Goal: Information Seeking & Learning: Learn about a topic

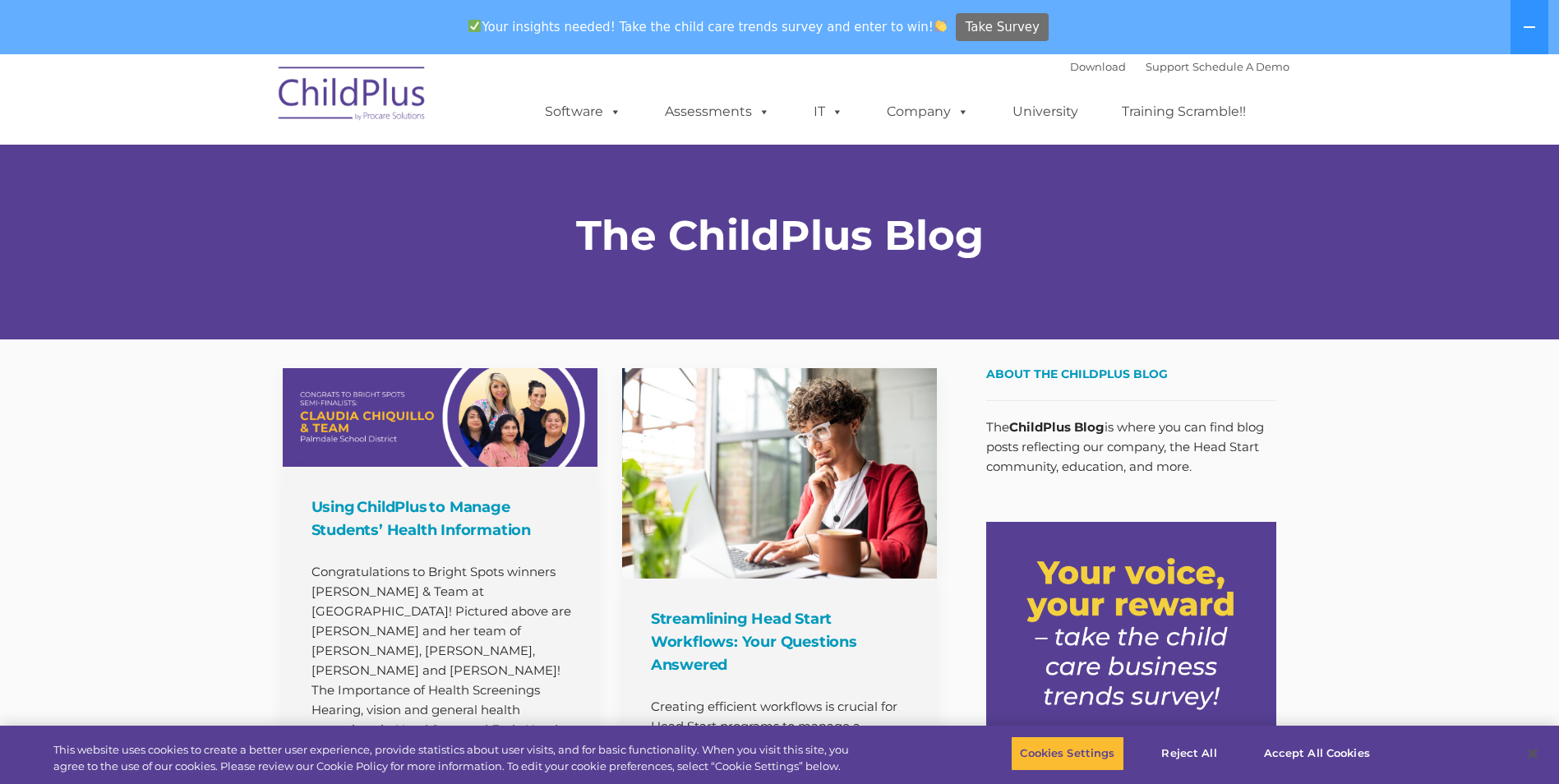
click at [966, 19] on span "Take Survey" at bounding box center [1003, 27] width 74 height 29
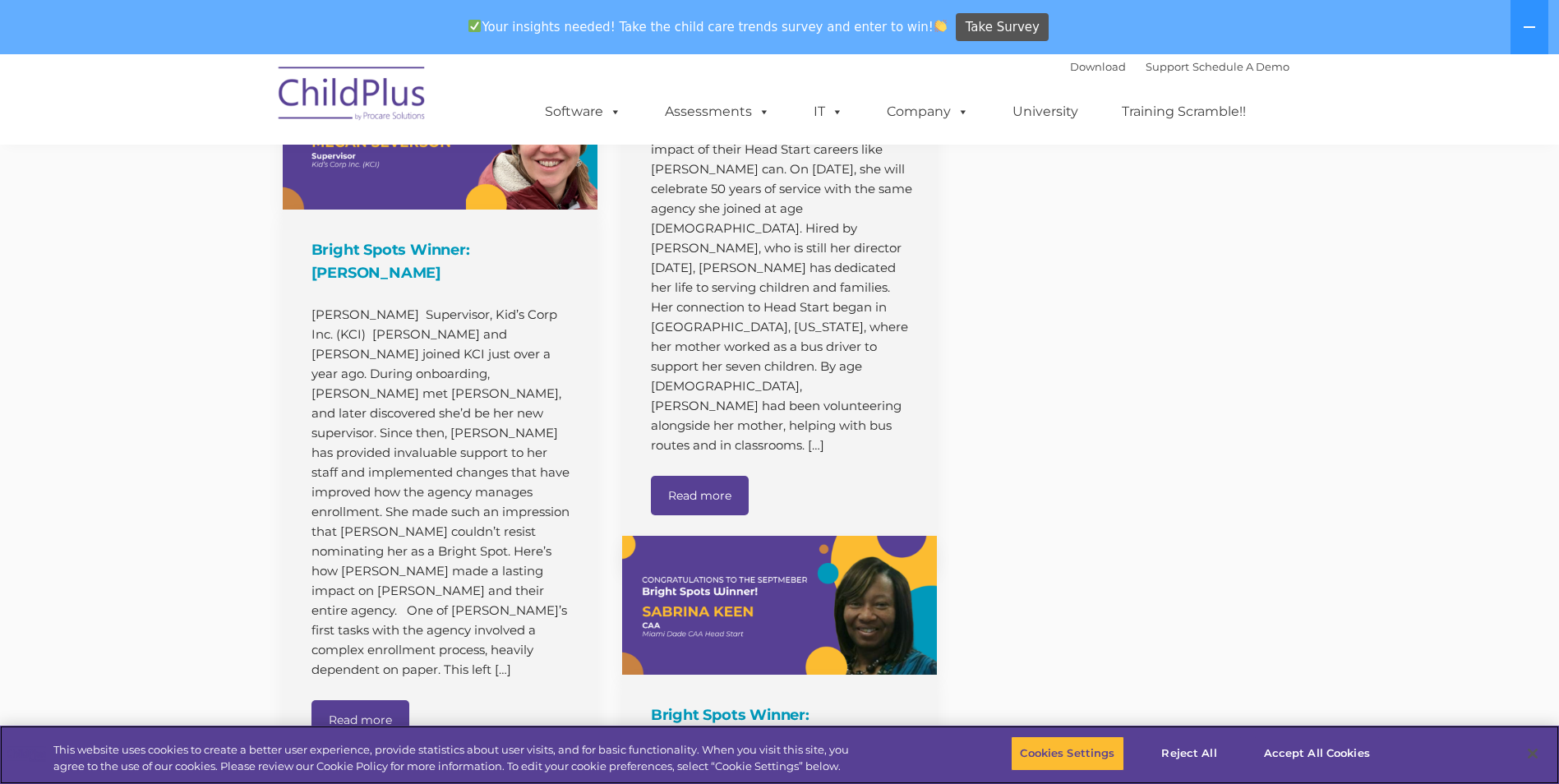
scroll to position [5742, 0]
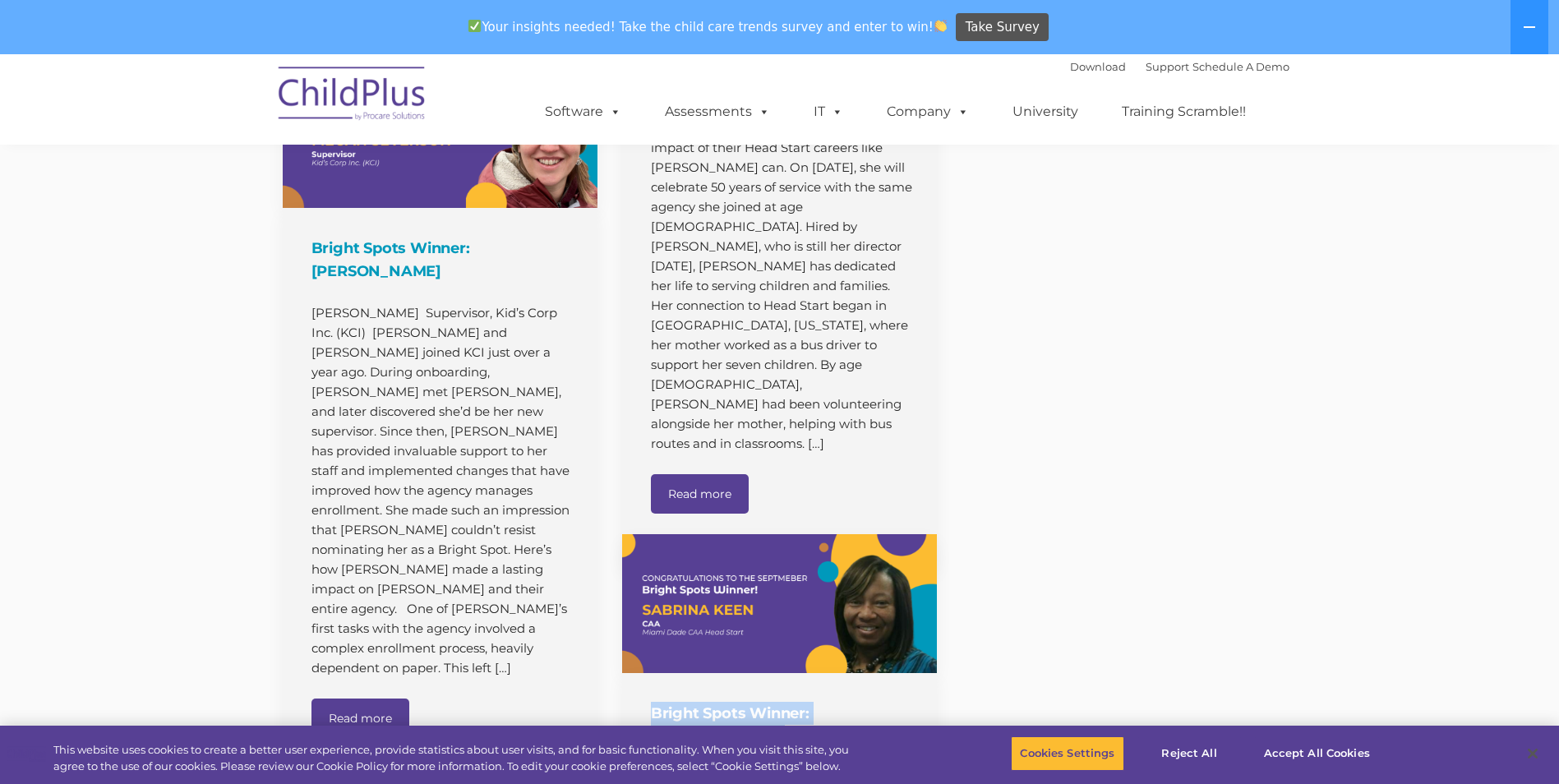
drag, startPoint x: 957, startPoint y: 826, endPoint x: 995, endPoint y: 800, distance: 46.0
drag, startPoint x: 995, startPoint y: 800, endPoint x: 1204, endPoint y: 743, distance: 216.6
click at [1204, 743] on button "Reject All" at bounding box center [1189, 752] width 102 height 34
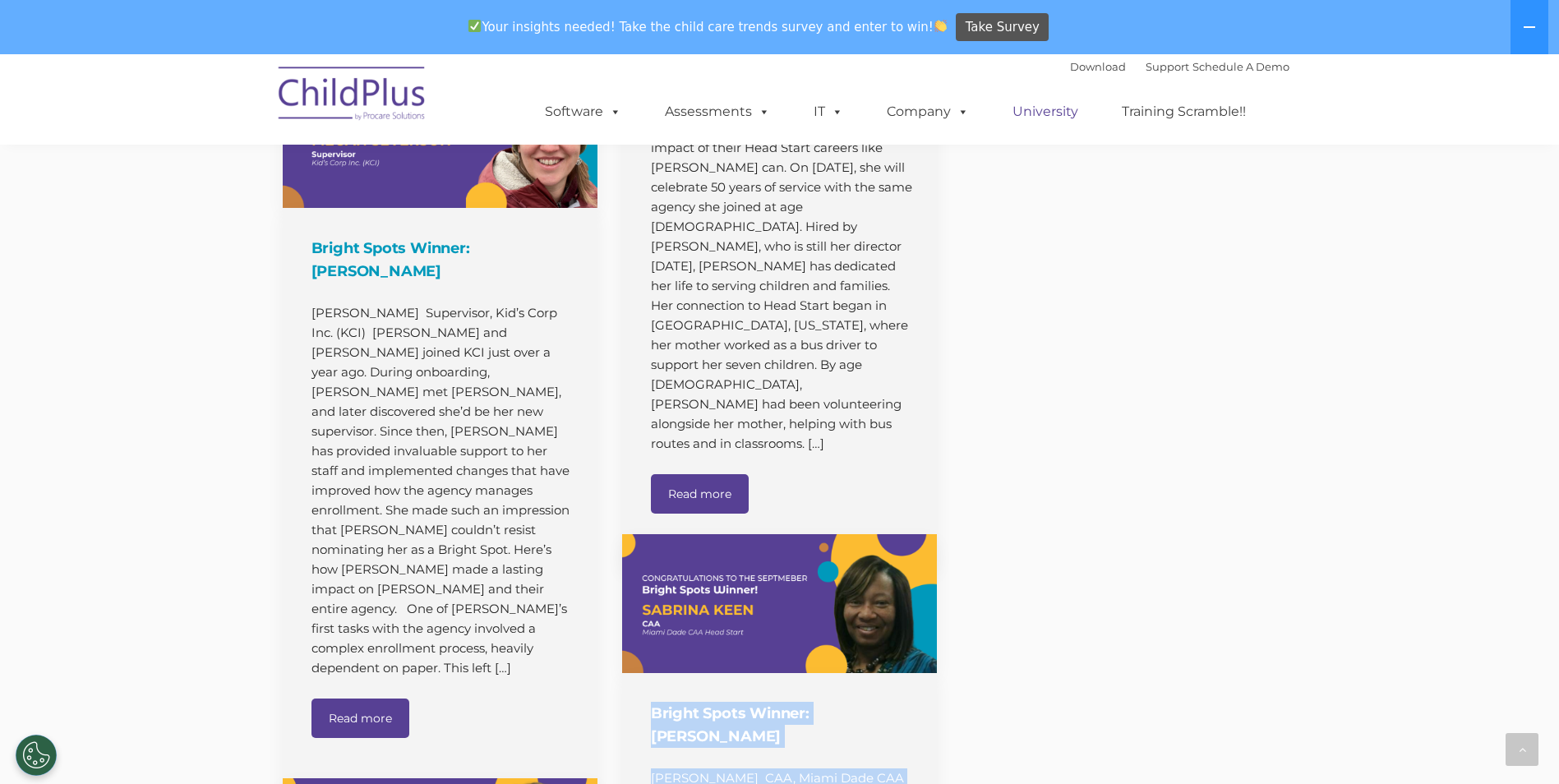
click at [1054, 109] on link "University" at bounding box center [1046, 111] width 99 height 33
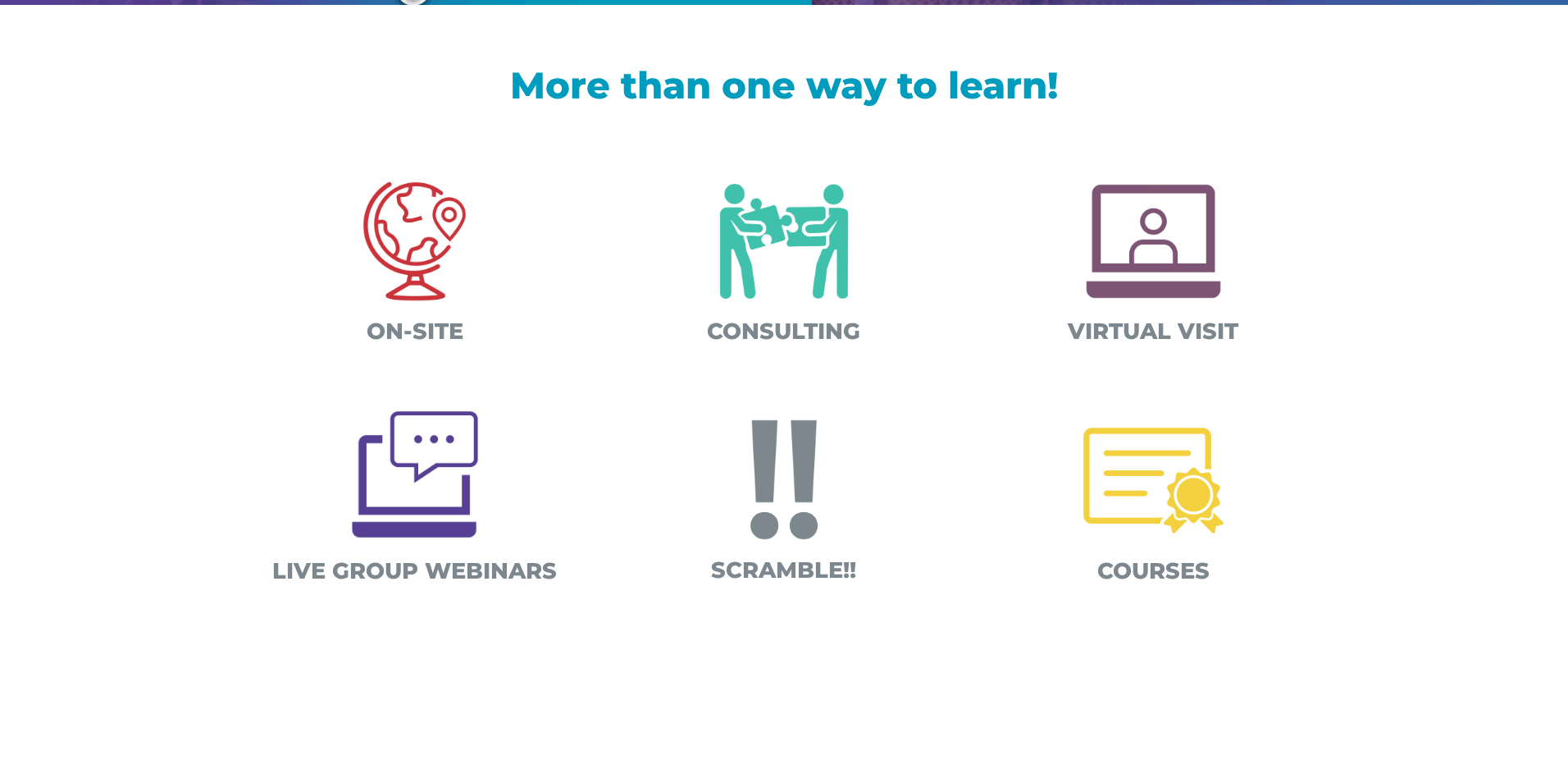
scroll to position [525, 0]
click at [1144, 497] on img at bounding box center [1153, 481] width 172 height 172
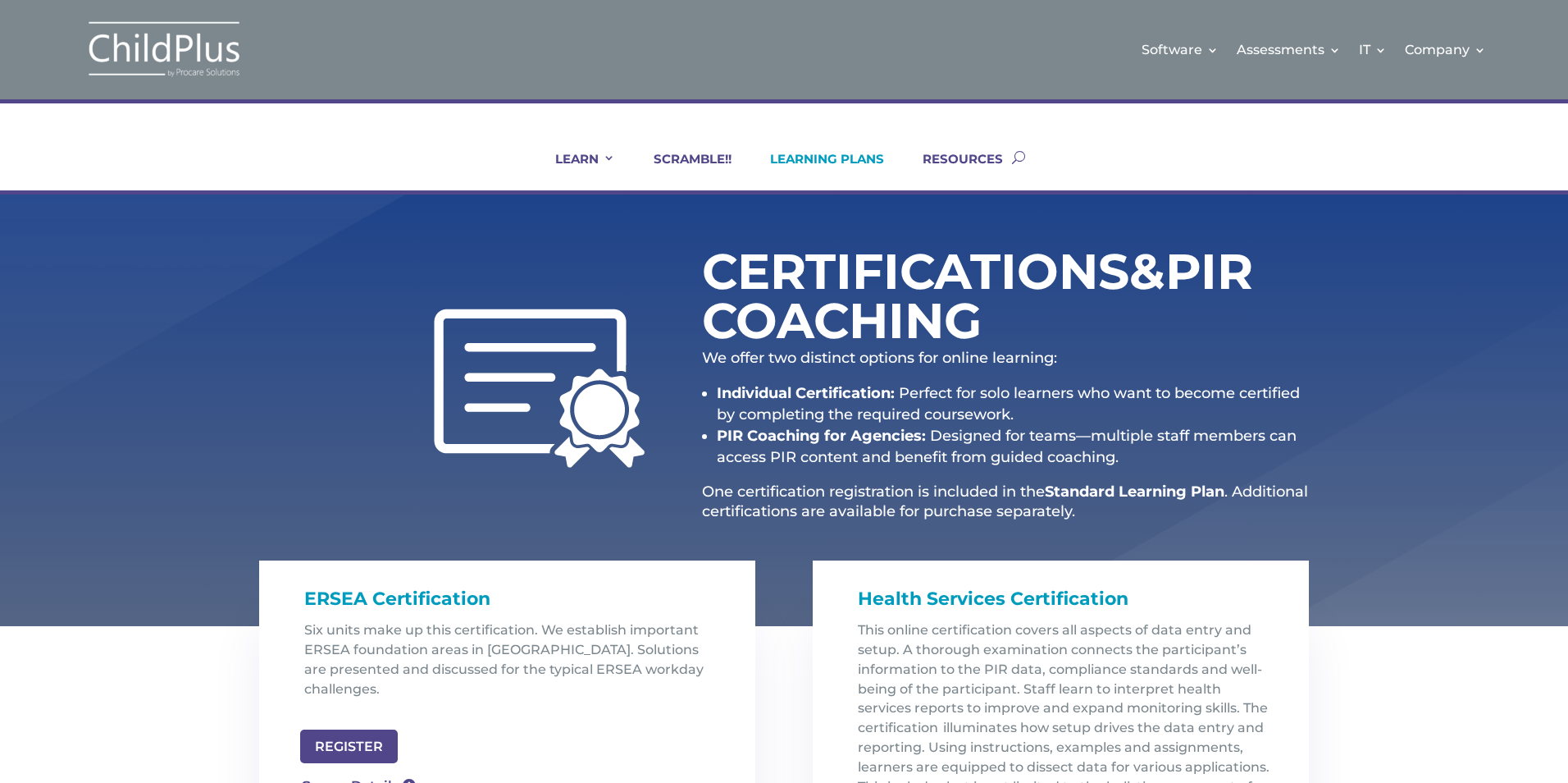
click at [814, 151] on link "LEARNING PLANS" at bounding box center [816, 171] width 135 height 39
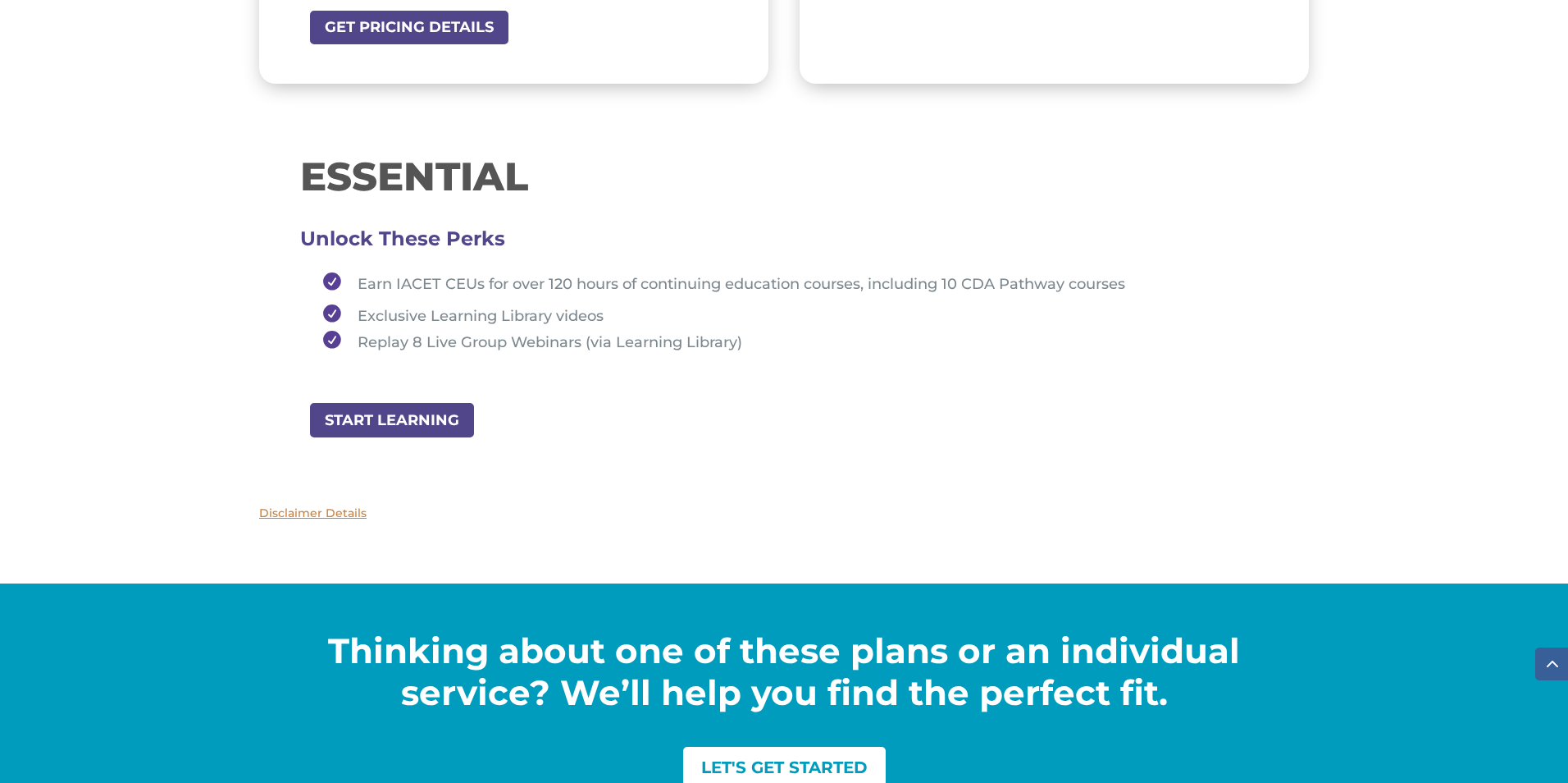
scroll to position [1772, 0]
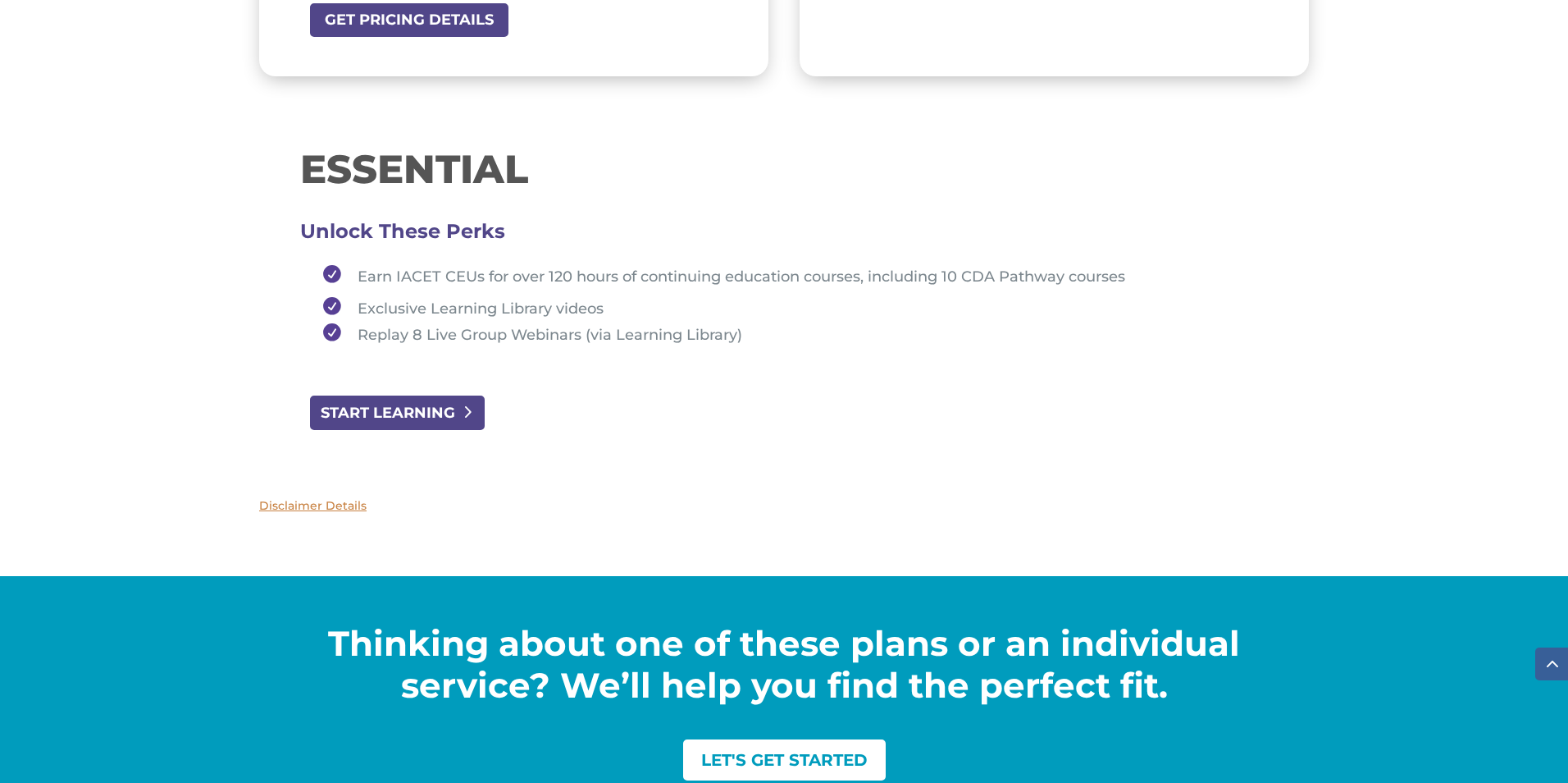
click at [443, 425] on link "START LEARNING" at bounding box center [397, 412] width 178 height 37
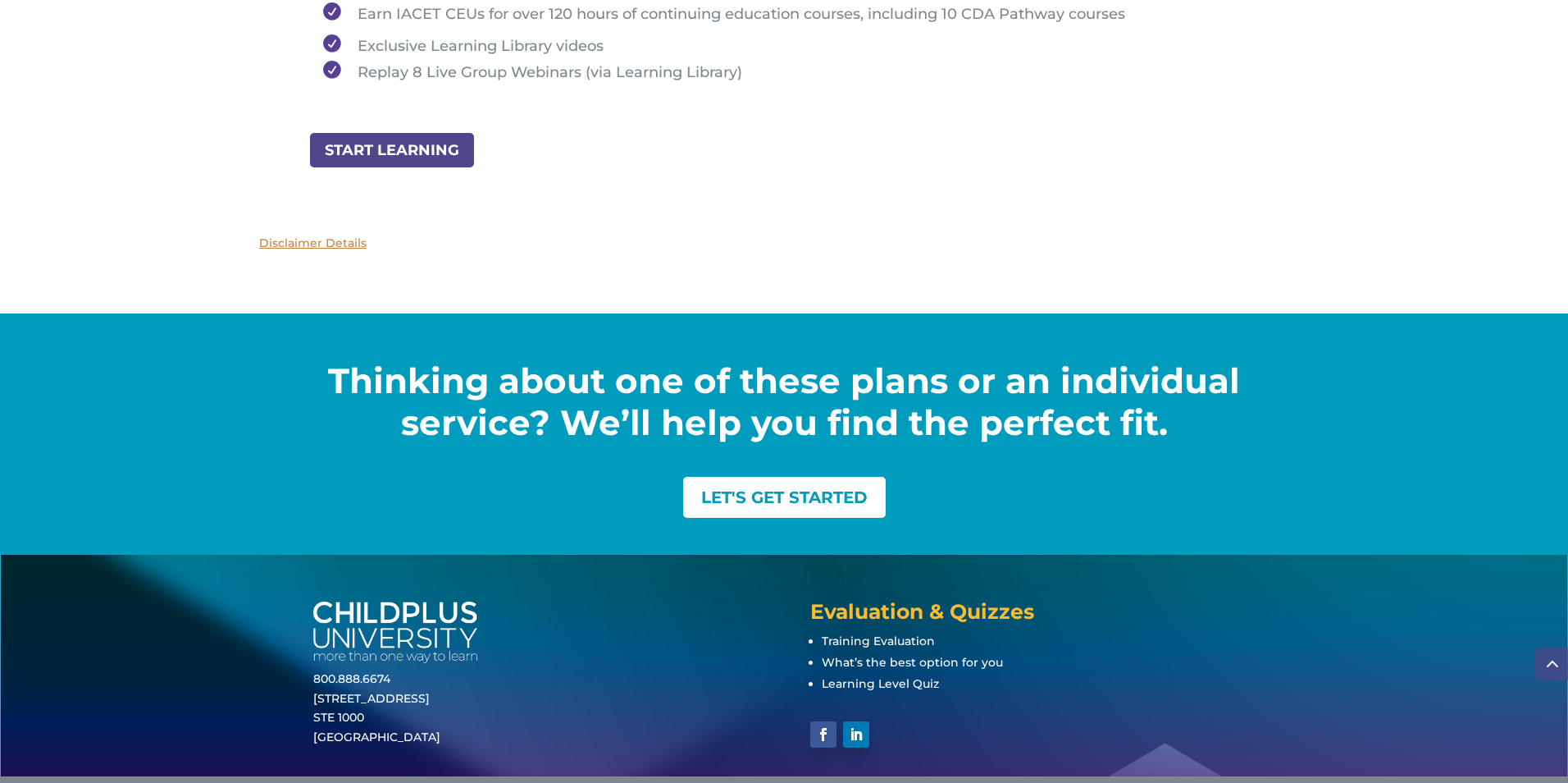
scroll to position [2093, 0]
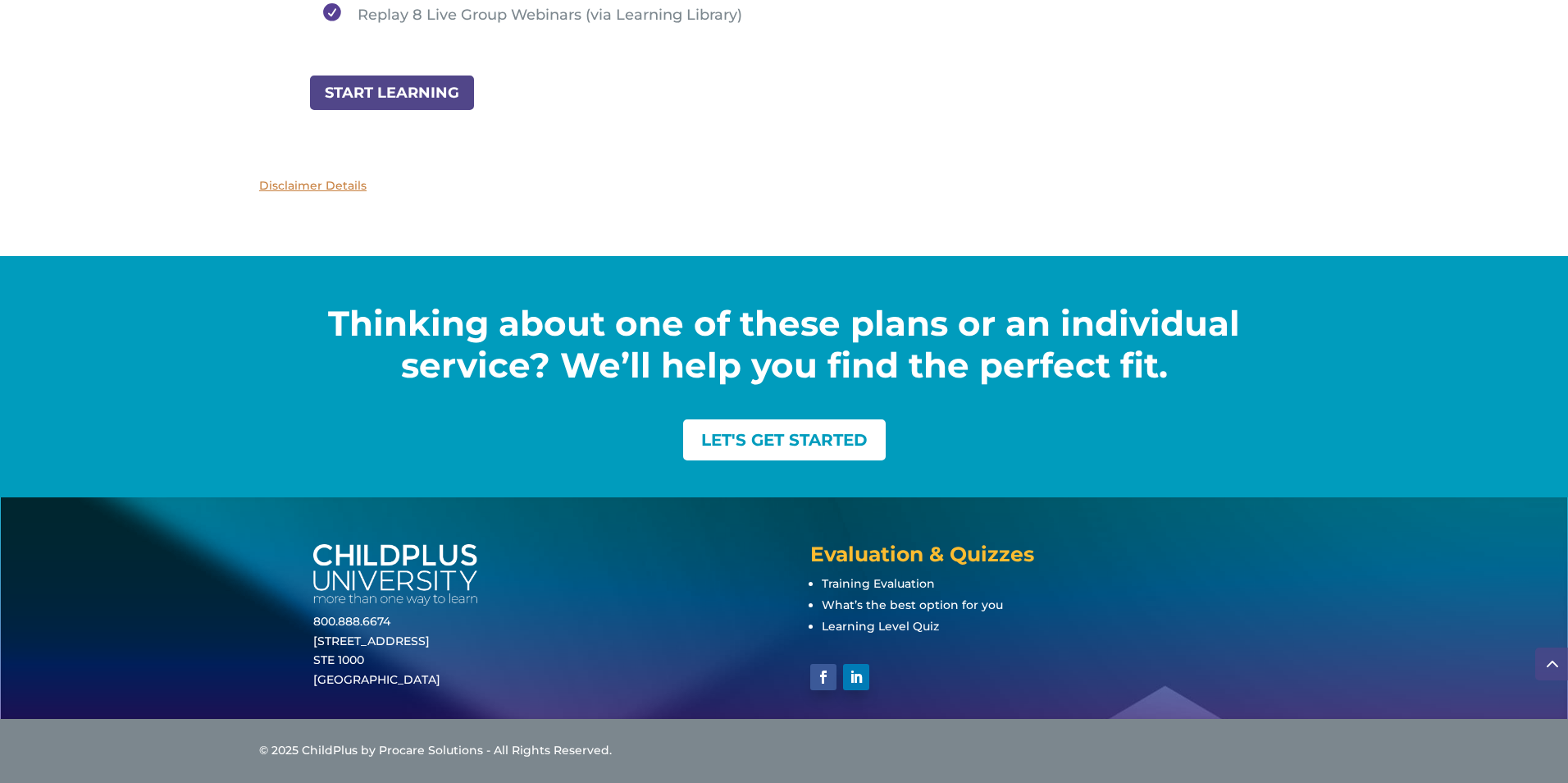
click at [349, 92] on link "START LEARNING" at bounding box center [397, 93] width 178 height 37
